Goal: Task Accomplishment & Management: Complete application form

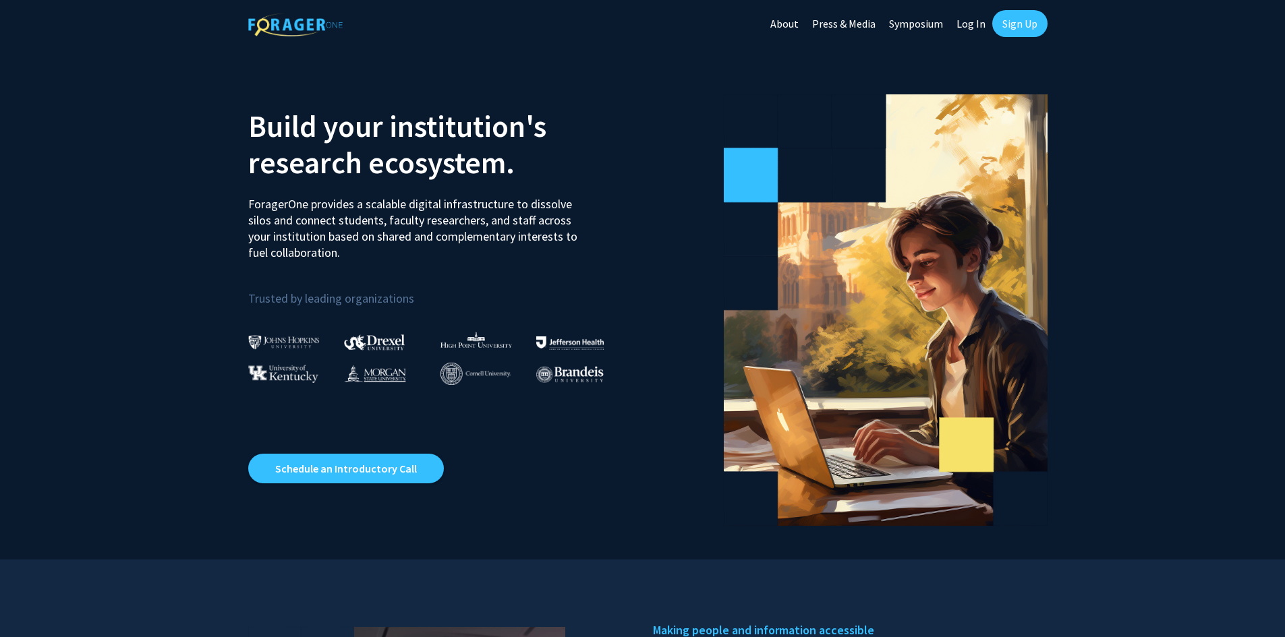
click at [1021, 24] on link "Sign Up" at bounding box center [1019, 23] width 55 height 27
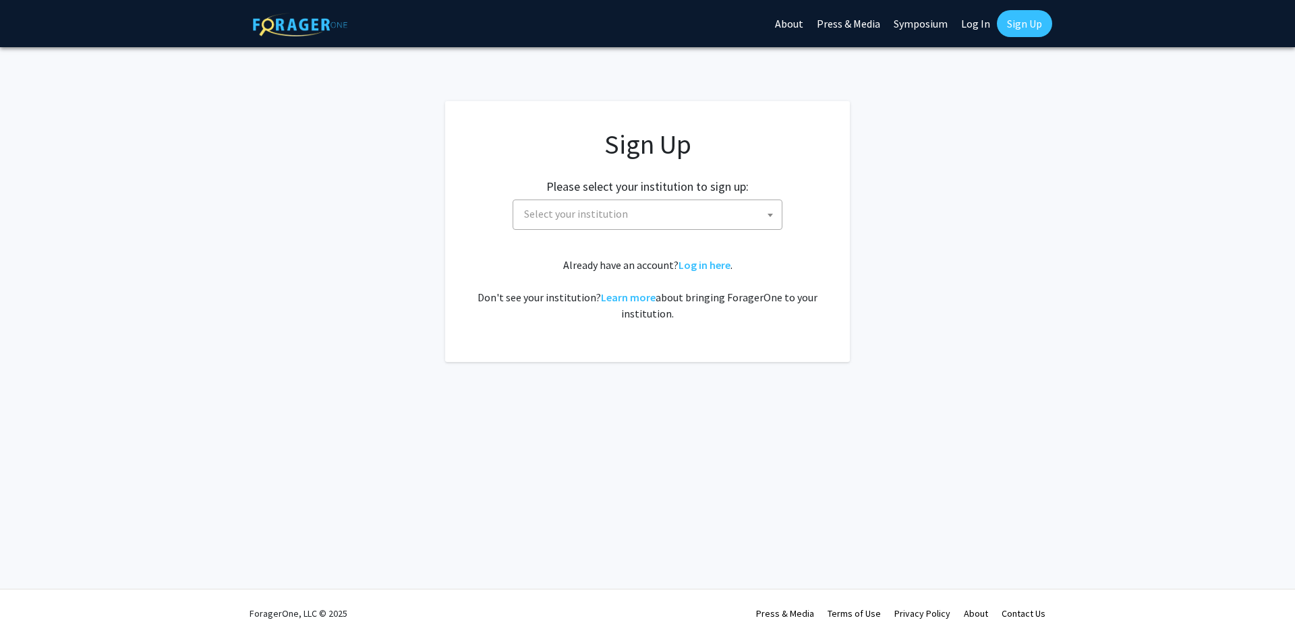
click at [689, 205] on span "Select your institution" at bounding box center [650, 214] width 263 height 28
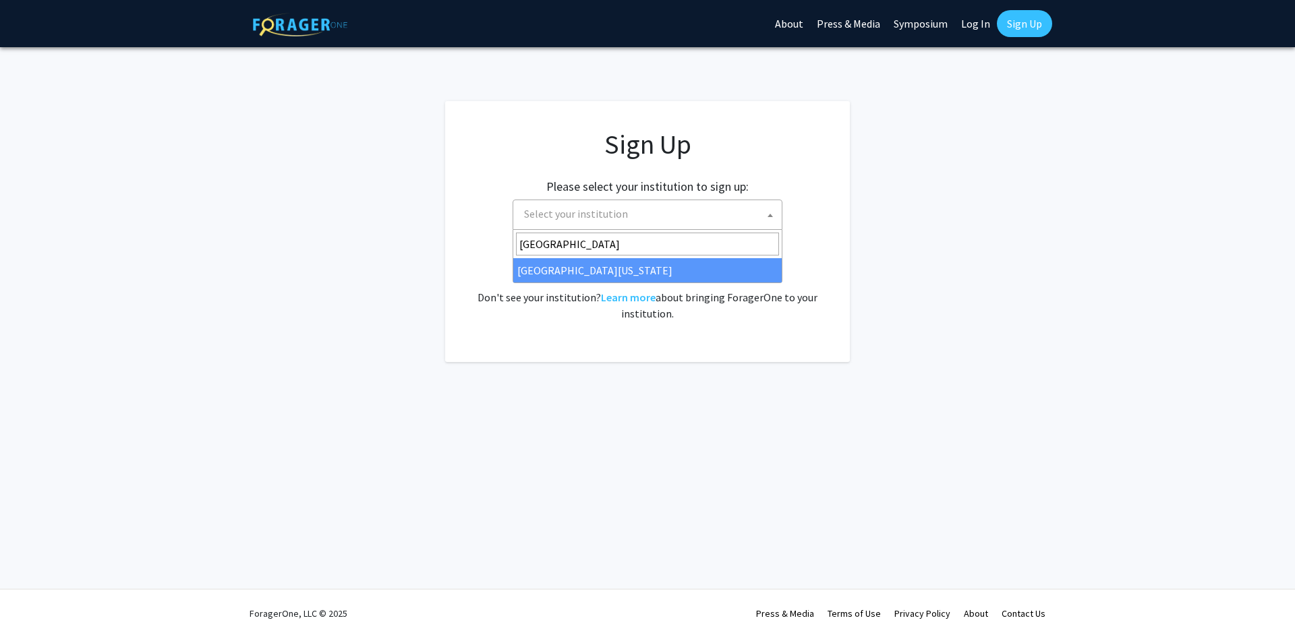
type input "[GEOGRAPHIC_DATA][US_STATE]"
select select "33"
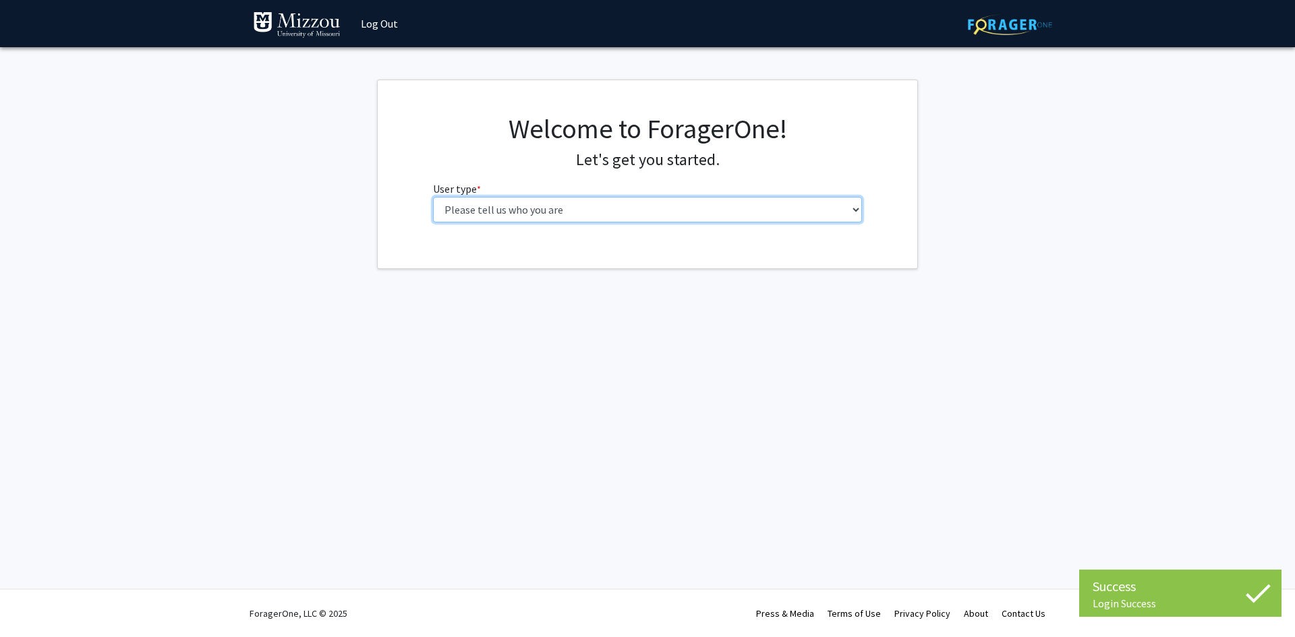
click at [656, 207] on select "Please tell us who you are Undergraduate Student Master's Student Doctoral Cand…" at bounding box center [648, 210] width 430 height 26
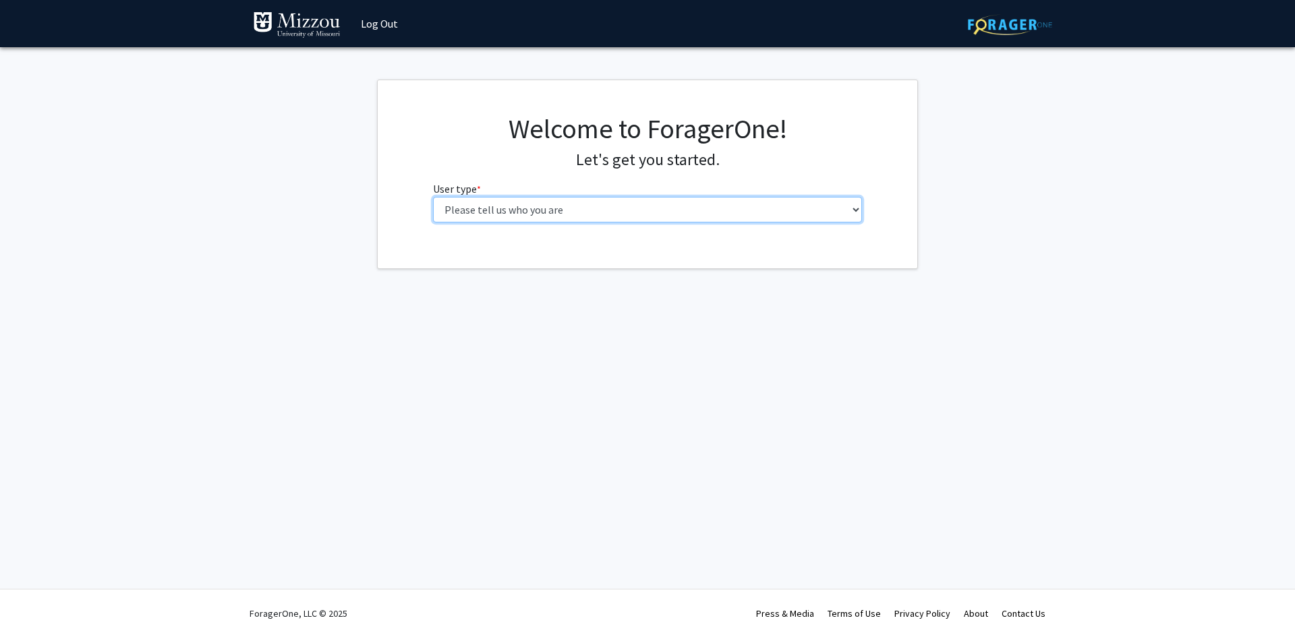
select select "5: faculty"
click at [433, 197] on select "Please tell us who you are Undergraduate Student Master's Student Doctoral Cand…" at bounding box center [648, 210] width 430 height 26
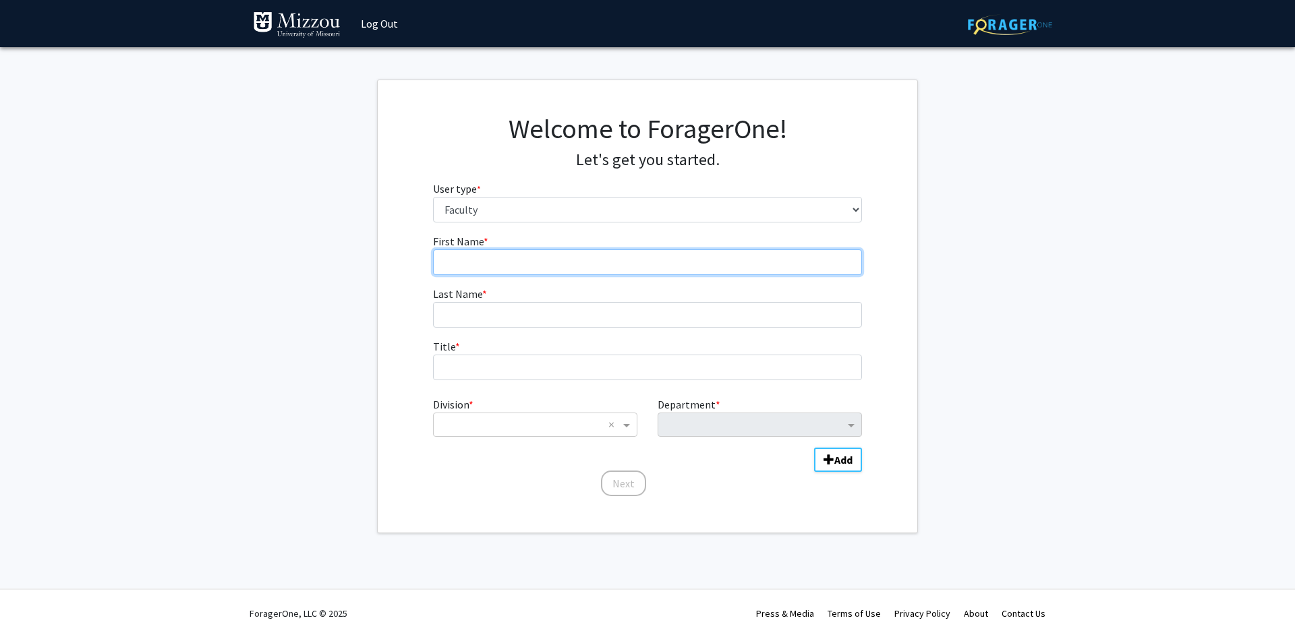
click at [585, 270] on input "First Name * required" at bounding box center [648, 263] width 430 height 26
type input "[PERSON_NAME]"
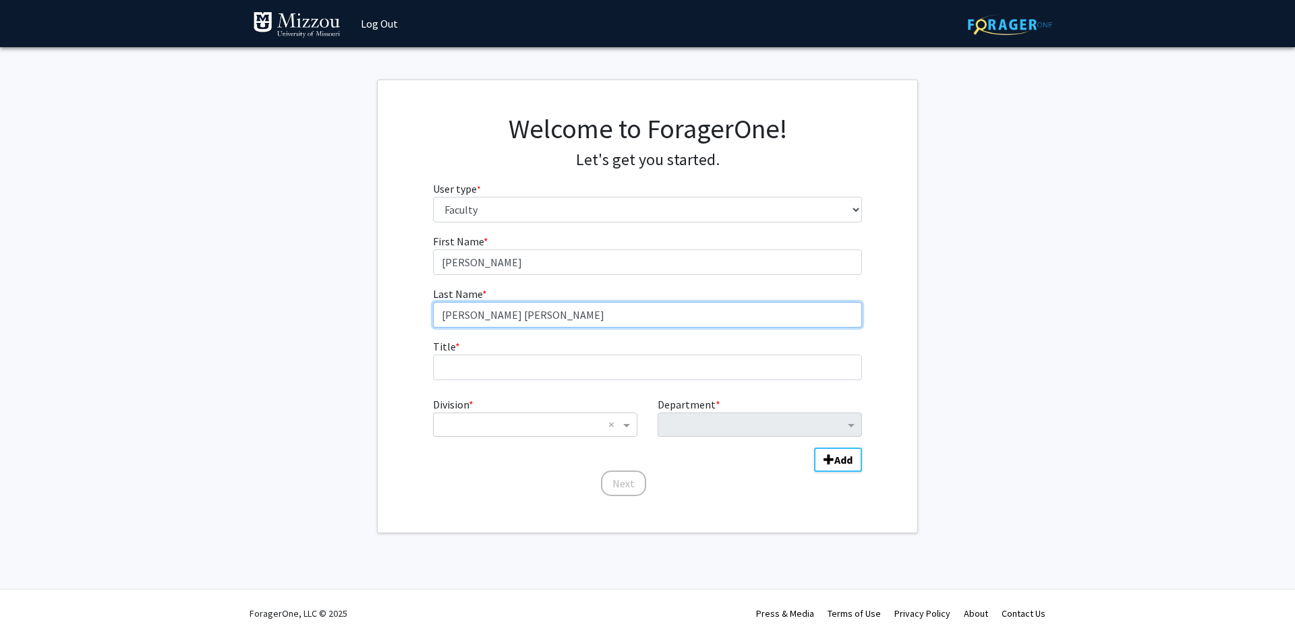
type input "[PERSON_NAME] [PERSON_NAME]"
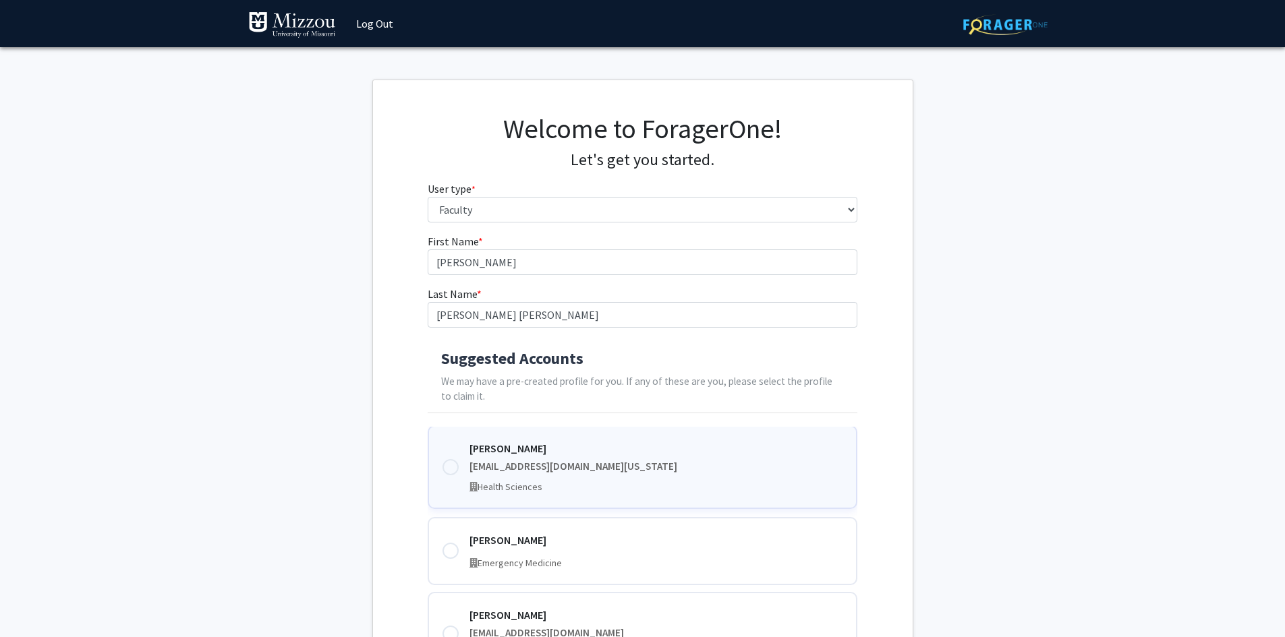
click at [455, 465] on div at bounding box center [450, 467] width 16 height 16
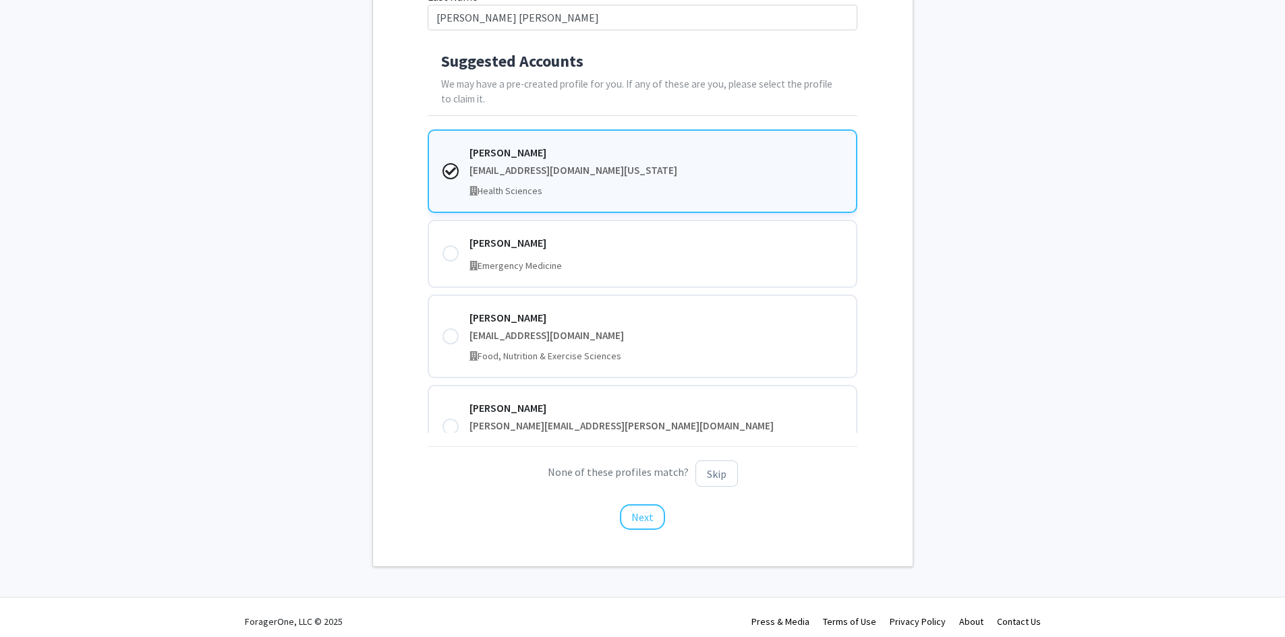
scroll to position [306, 0]
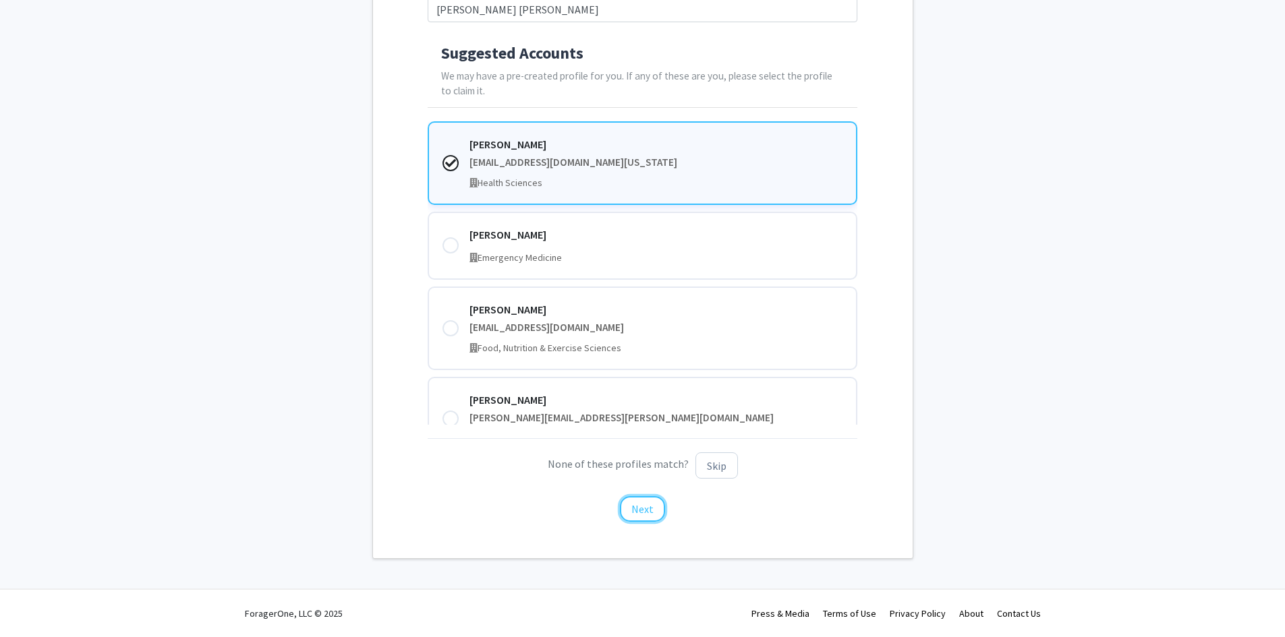
click at [652, 507] on button "Next" at bounding box center [642, 509] width 45 height 26
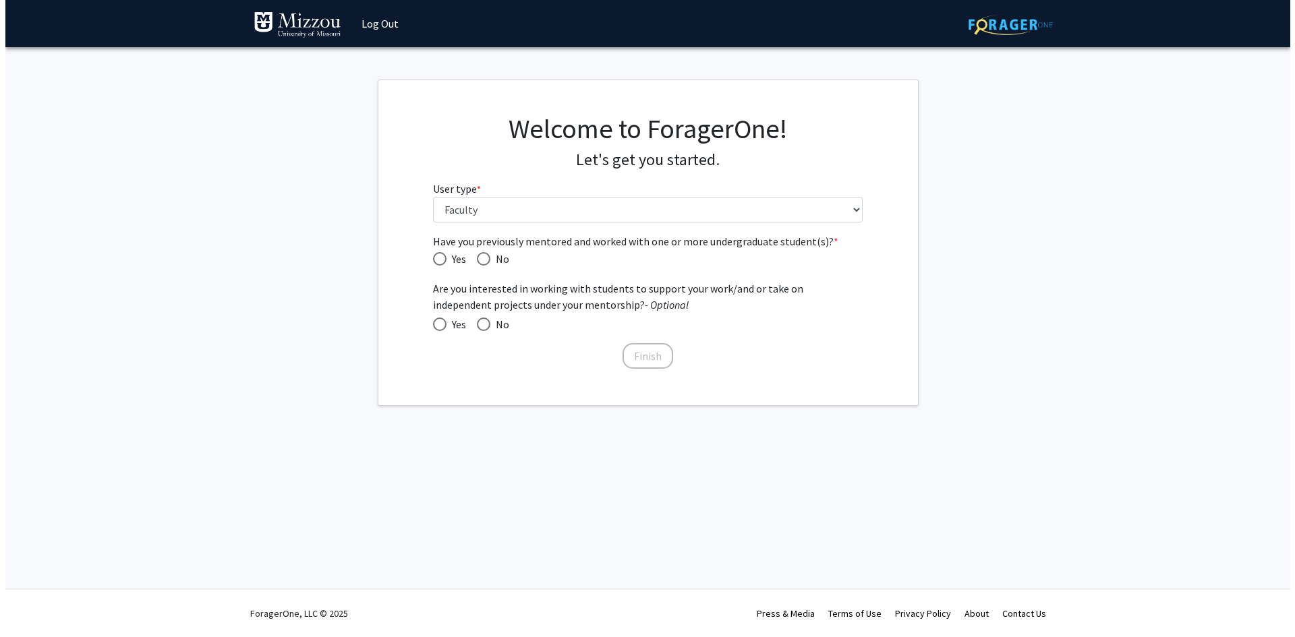
scroll to position [0, 0]
click at [445, 260] on span "Have you previously mentored and worked with one or more undergraduate student(…" at bounding box center [439, 258] width 13 height 13
click at [445, 260] on input "Yes" at bounding box center [439, 258] width 13 height 13
radio input "true"
click at [484, 322] on span at bounding box center [483, 324] width 13 height 13
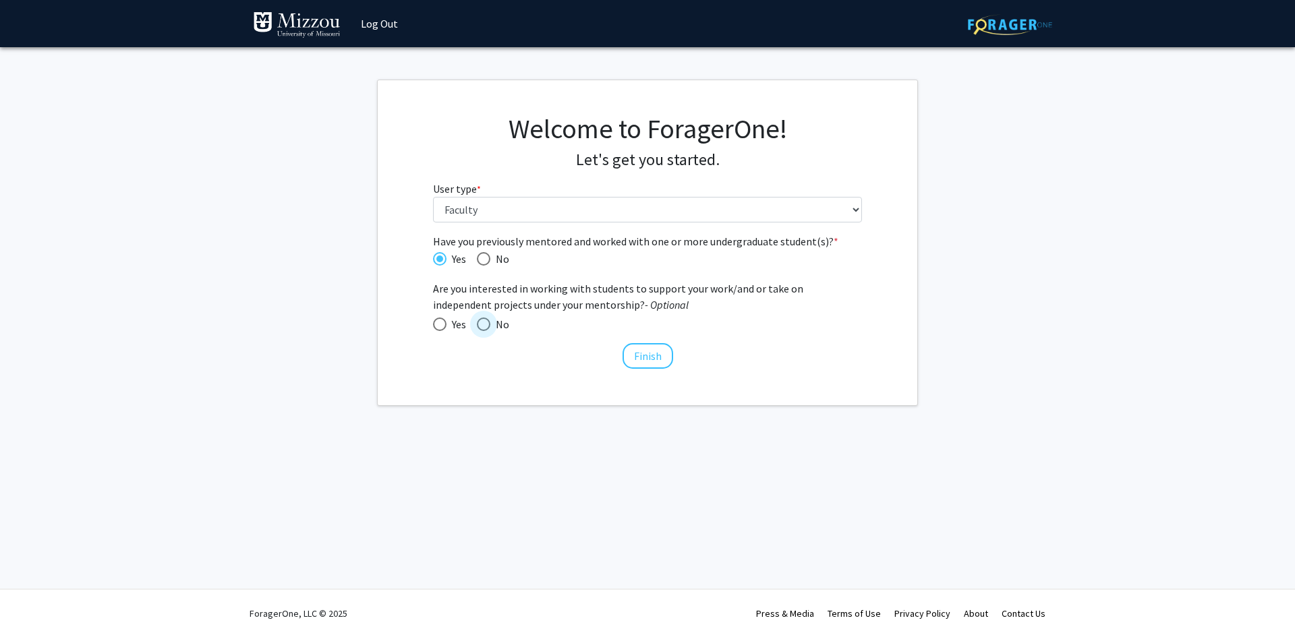
click at [484, 322] on input "No" at bounding box center [483, 324] width 13 height 13
radio input "true"
click at [661, 351] on button "Finish" at bounding box center [648, 356] width 51 height 26
